Goal: Task Accomplishment & Management: Use online tool/utility

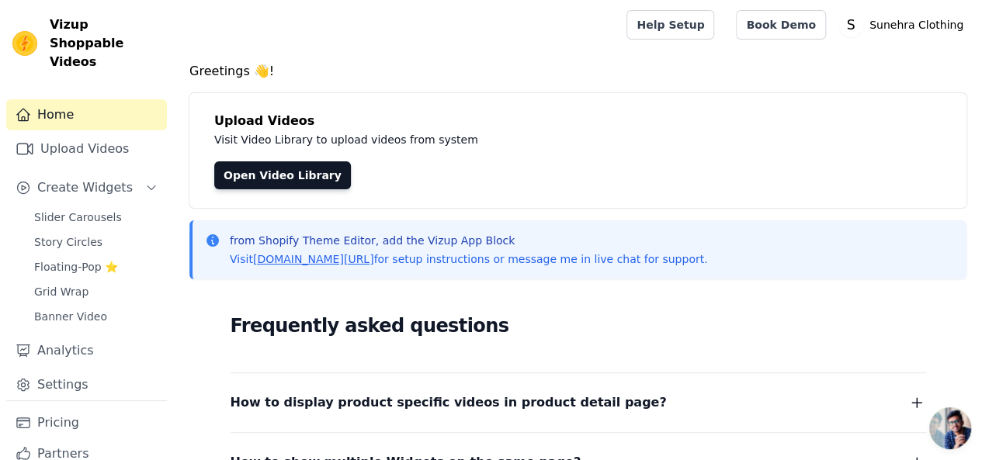
scroll to position [33, 0]
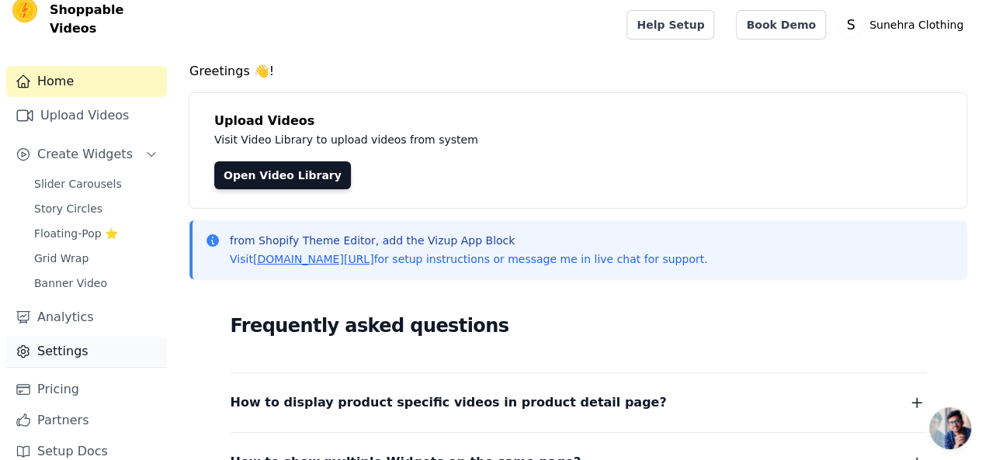
click at [54, 339] on link "Settings" at bounding box center [86, 351] width 161 height 31
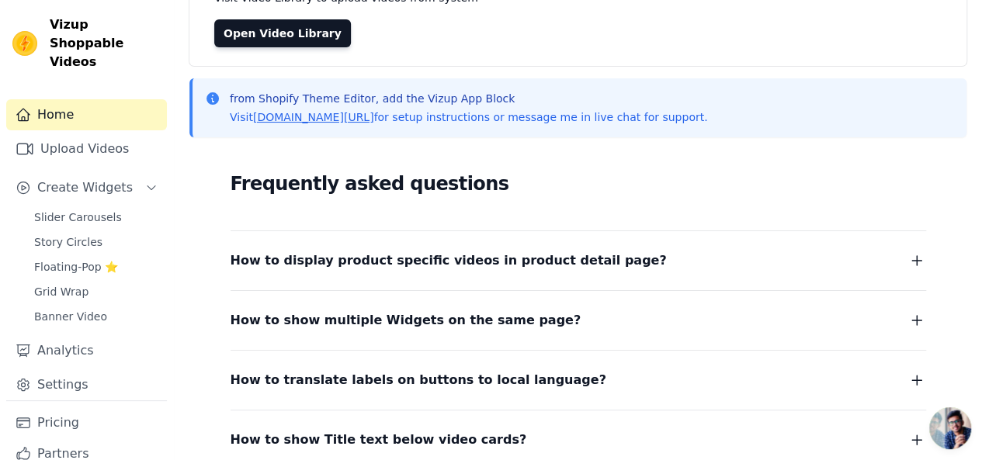
scroll to position [277, 0]
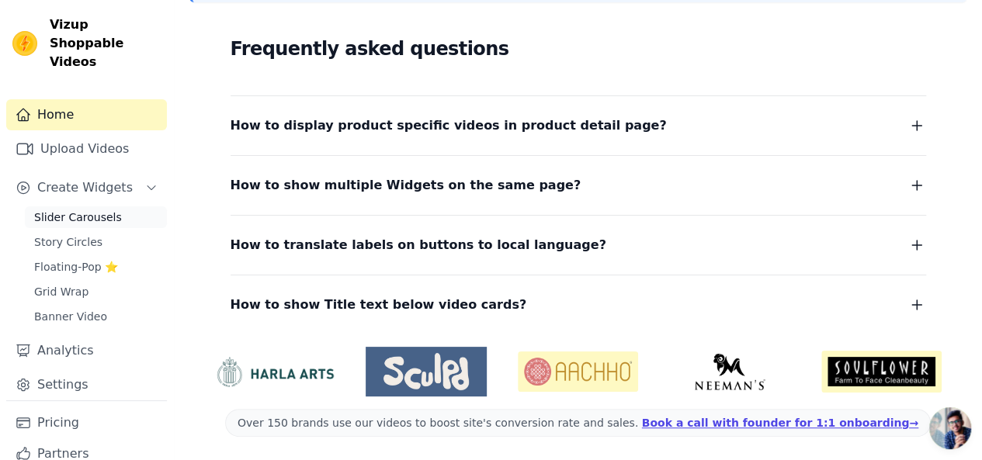
click at [73, 210] on span "Slider Carousels" at bounding box center [78, 218] width 88 height 16
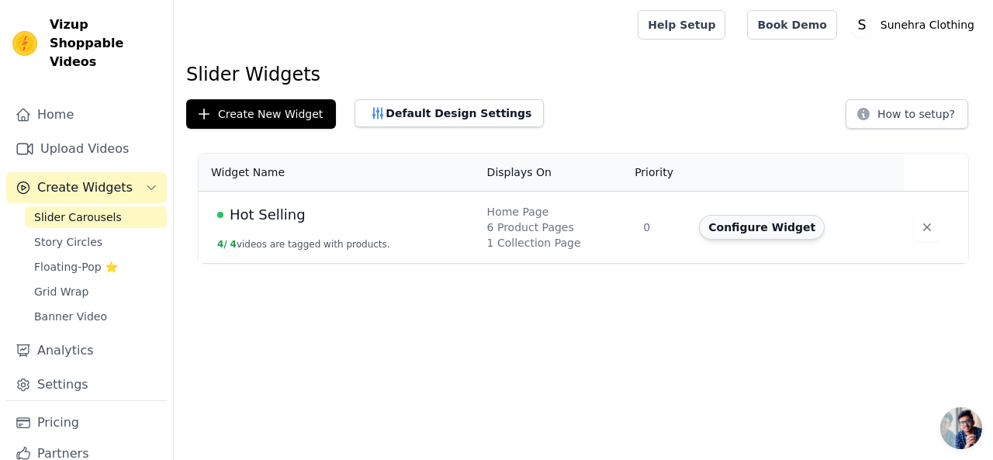
click at [768, 220] on button "Configure Widget" at bounding box center [762, 227] width 126 height 25
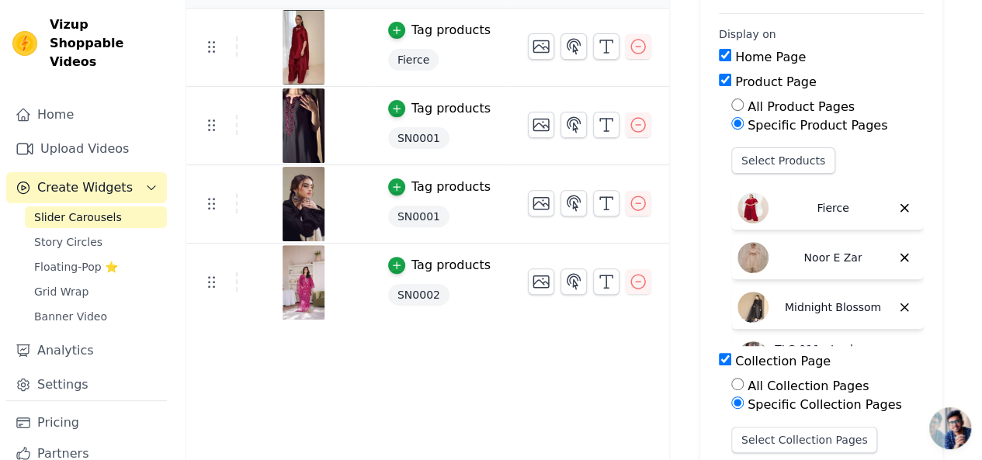
scroll to position [127, 0]
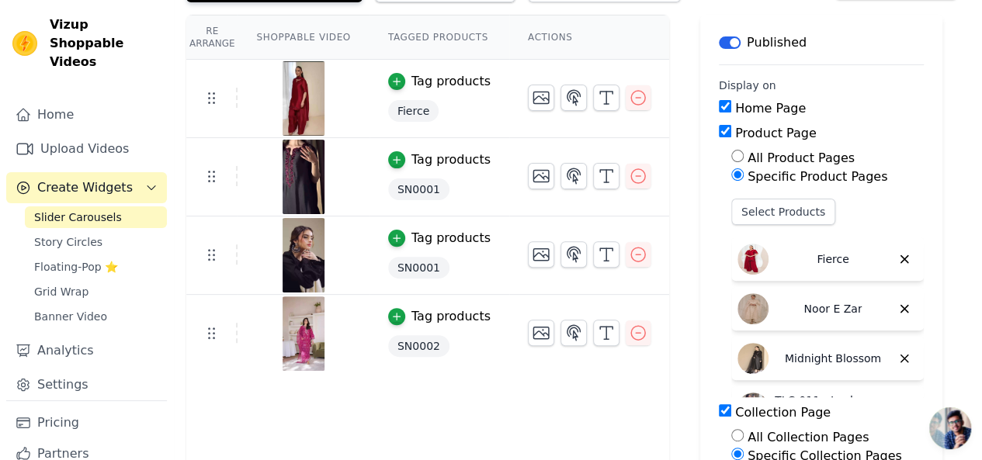
click at [410, 186] on span "SN0001" at bounding box center [418, 189] width 61 height 22
click at [390, 192] on span "SN0001" at bounding box center [418, 189] width 61 height 22
click at [394, 156] on div "button" at bounding box center [396, 159] width 17 height 17
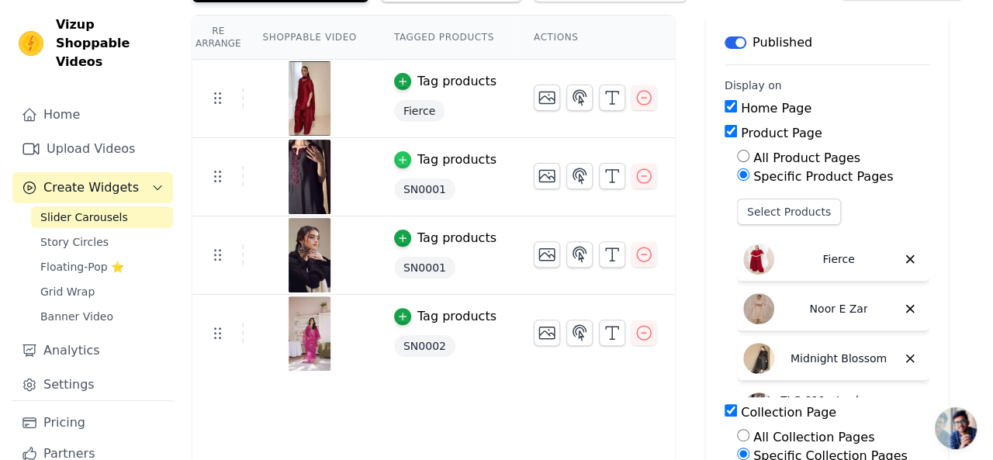
scroll to position [0, 0]
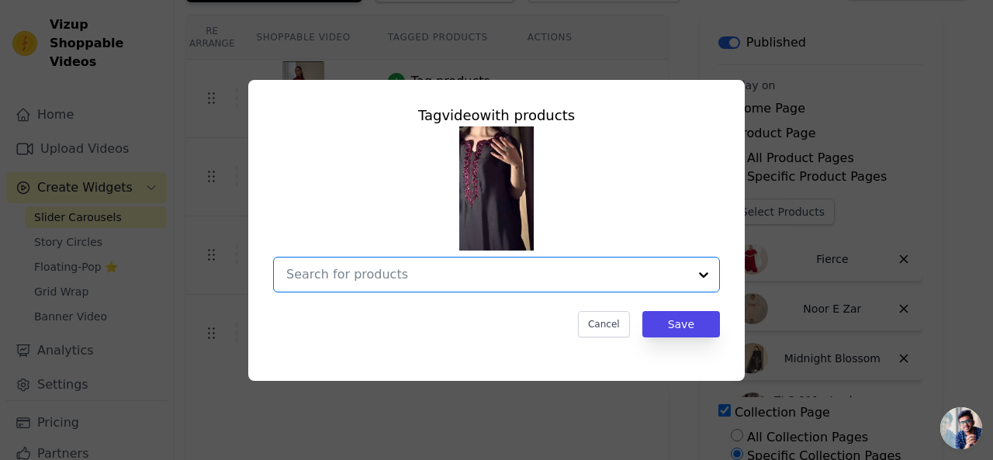
click at [391, 271] on input "text" at bounding box center [487, 274] width 402 height 19
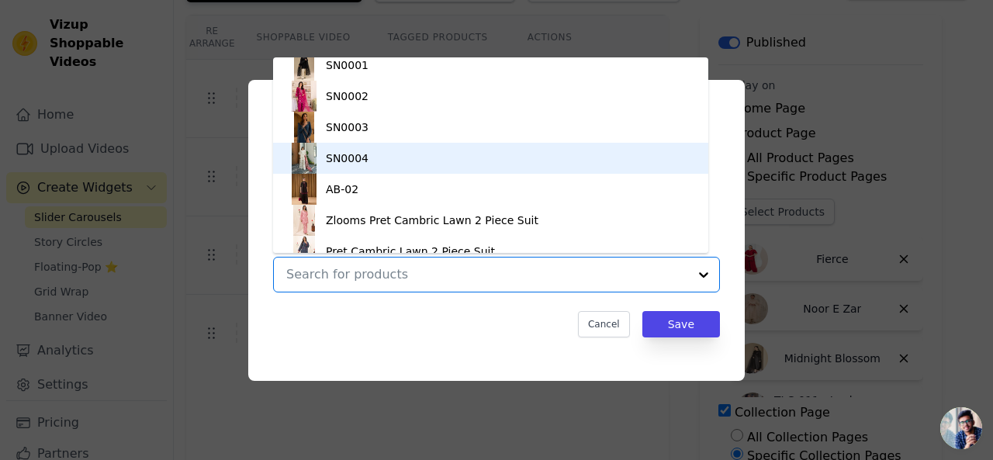
scroll to position [381, 0]
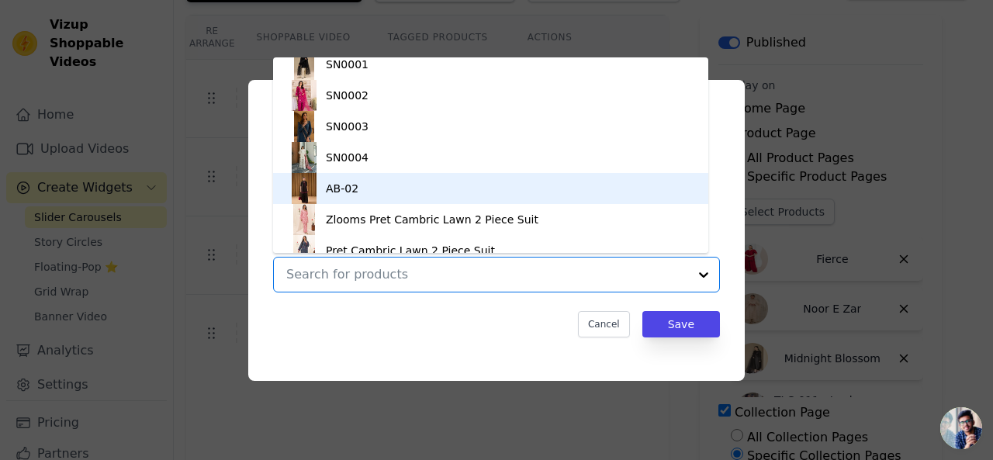
click at [365, 195] on div "AB-02" at bounding box center [491, 188] width 404 height 31
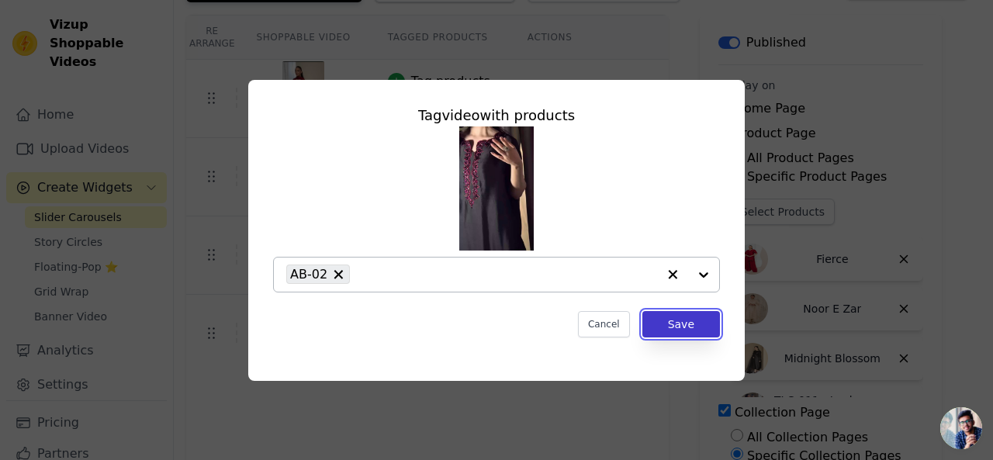
click at [695, 325] on button "Save" at bounding box center [682, 324] width 78 height 26
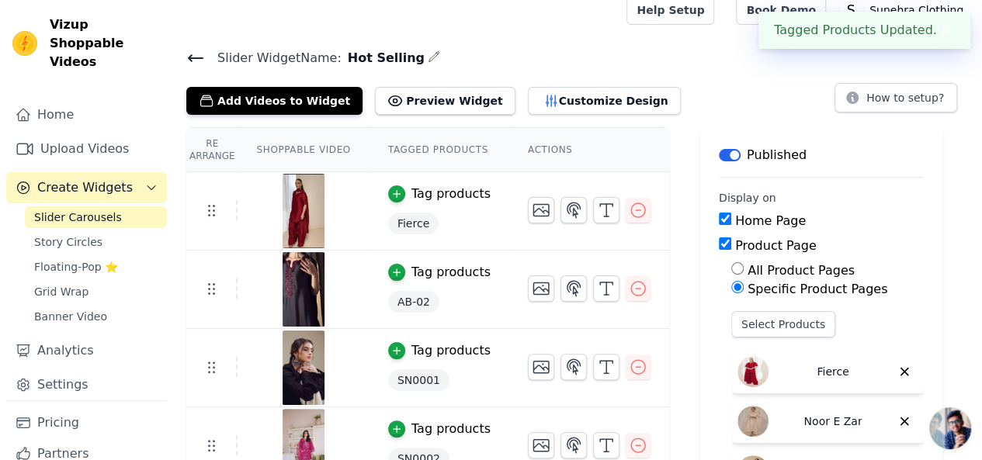
scroll to position [0, 0]
